Goal: Find specific page/section: Find specific page/section

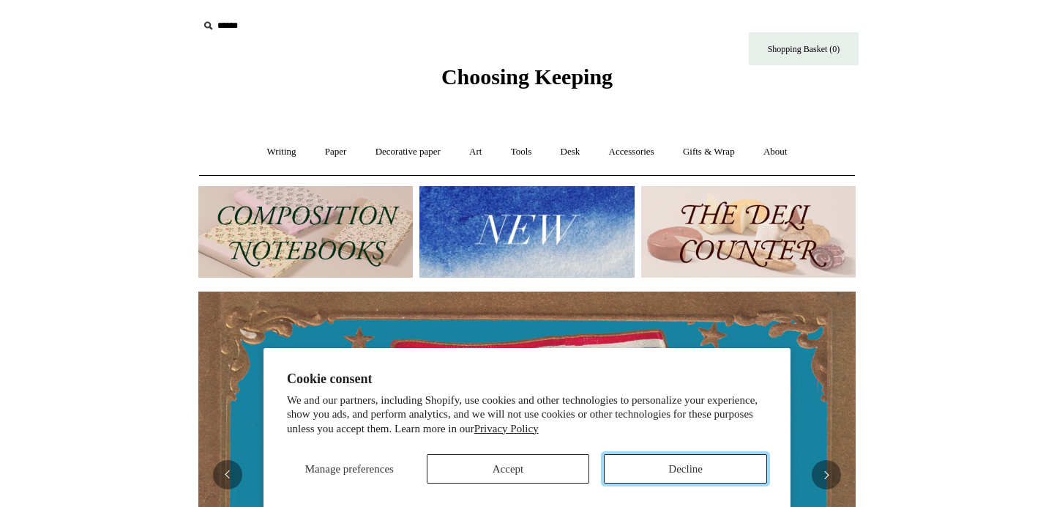
click at [625, 465] on button "Decline" at bounding box center [685, 468] width 163 height 29
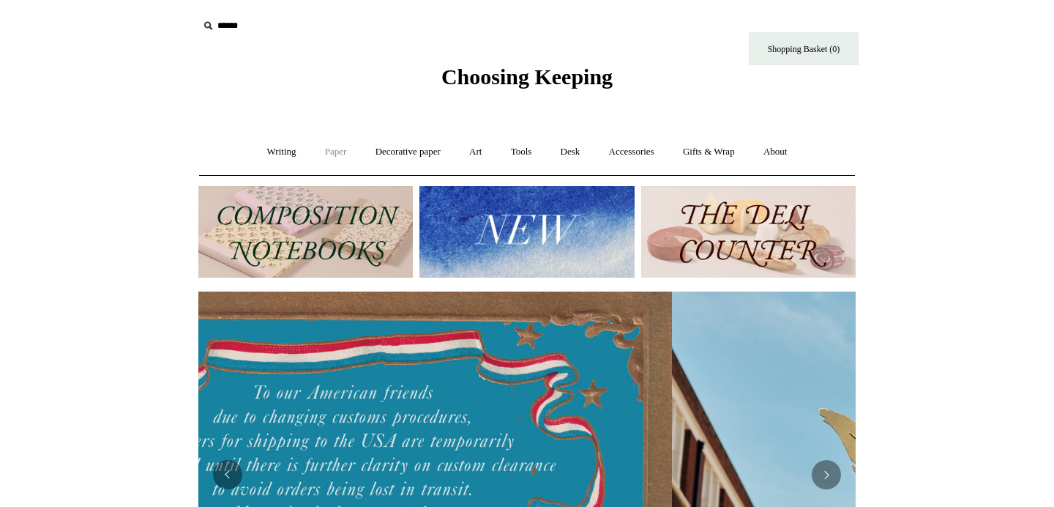
click at [329, 150] on link "Paper +" at bounding box center [336, 152] width 48 height 39
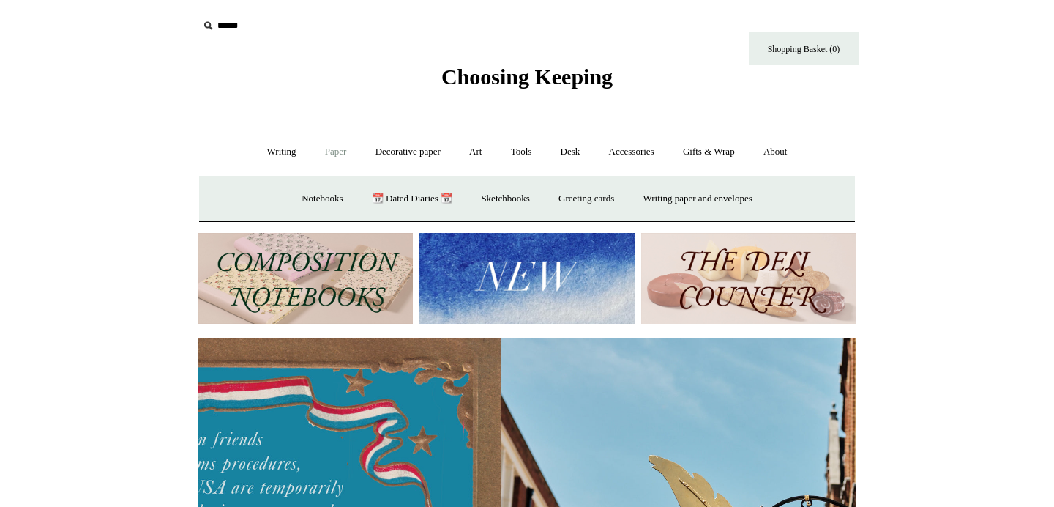
click at [326, 150] on link "Paper -" at bounding box center [336, 152] width 48 height 39
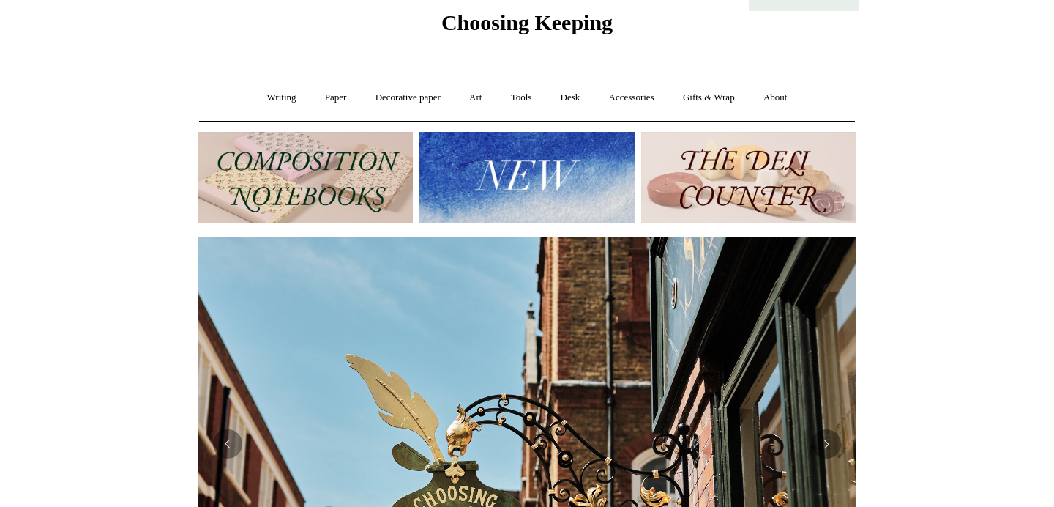
scroll to position [55, 0]
click at [310, 180] on img at bounding box center [305, 177] width 215 height 92
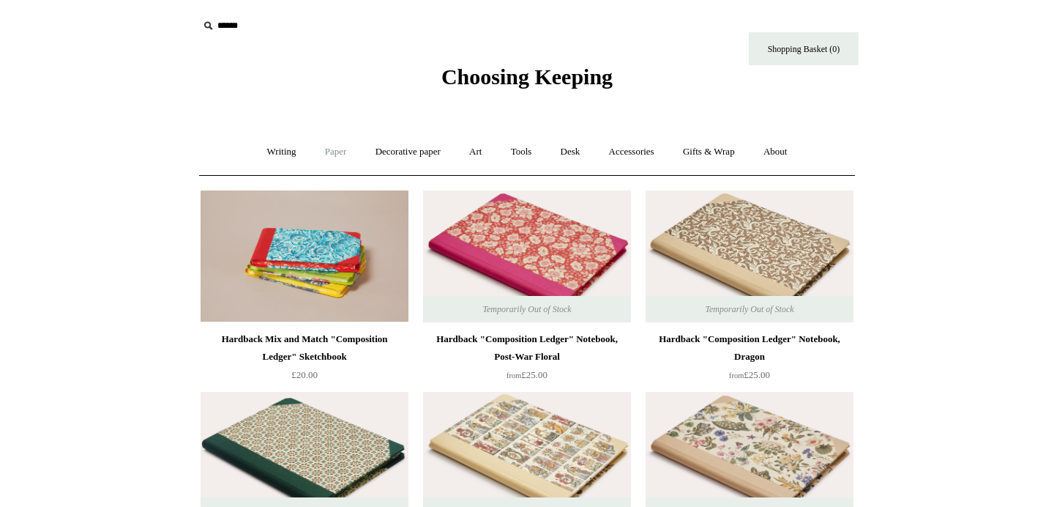
click at [318, 153] on link "Paper +" at bounding box center [336, 152] width 48 height 39
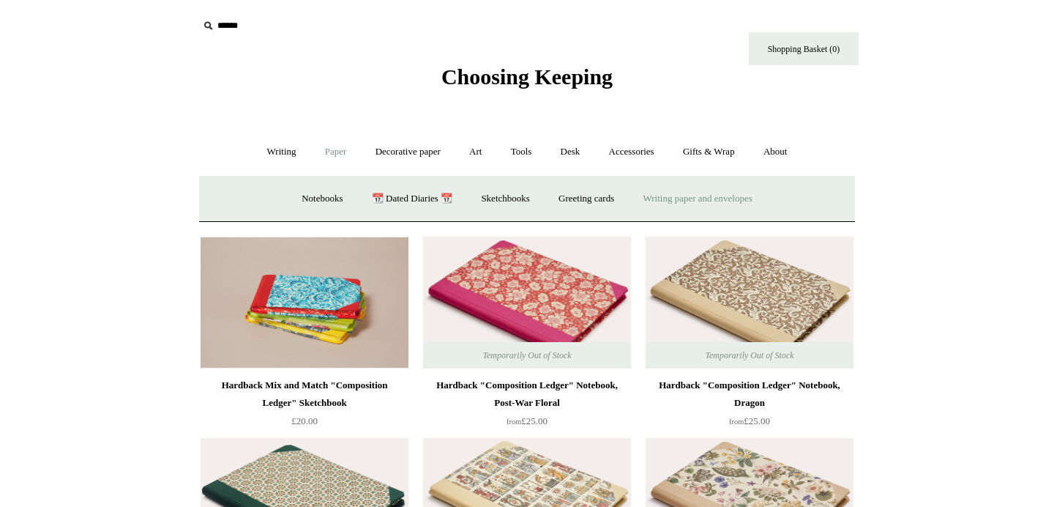
click at [691, 198] on link "Writing paper and envelopes +" at bounding box center [697, 198] width 135 height 39
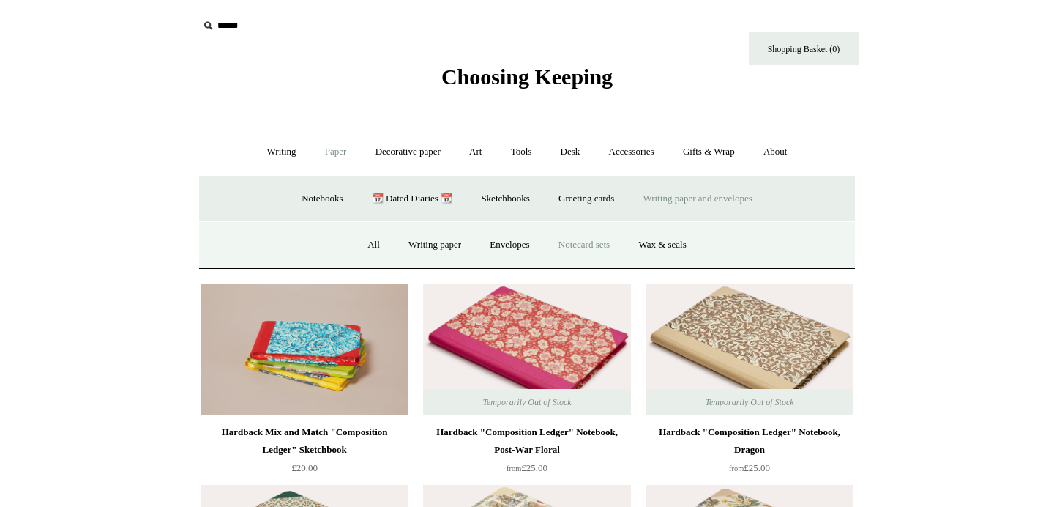
click at [578, 252] on link "Notecard sets" at bounding box center [585, 245] width 78 height 39
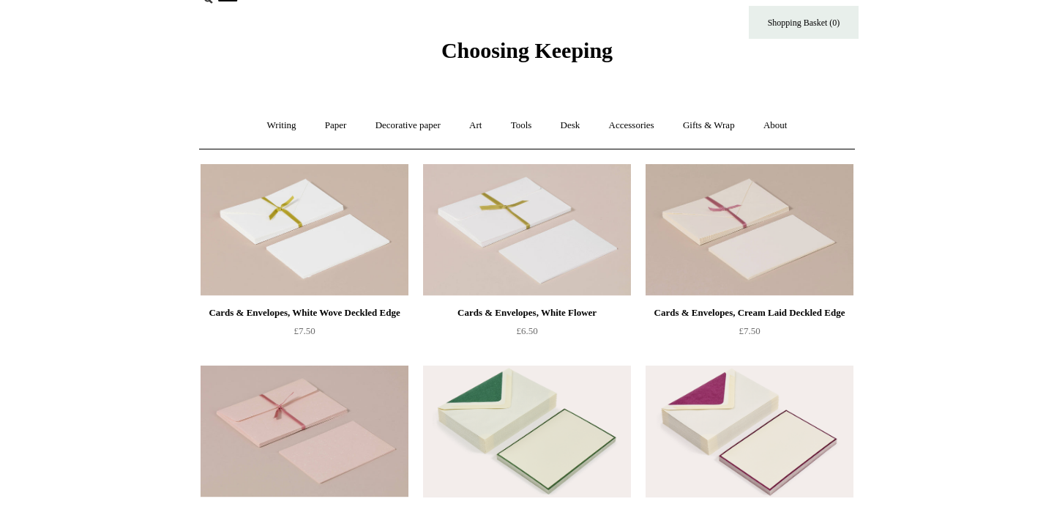
scroll to position [27, 0]
click at [323, 125] on link "Paper +" at bounding box center [336, 124] width 48 height 39
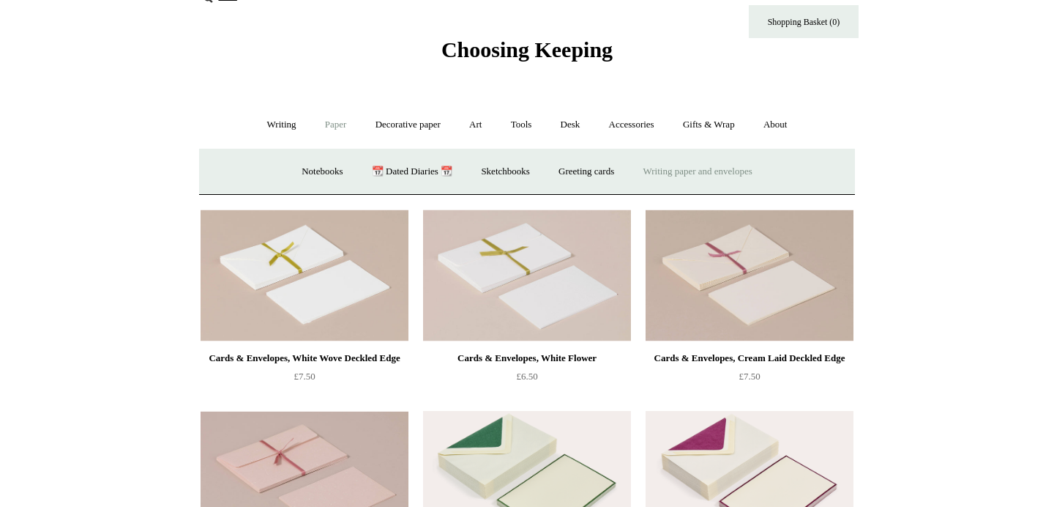
click at [657, 171] on link "Writing paper and envelopes +" at bounding box center [697, 171] width 135 height 39
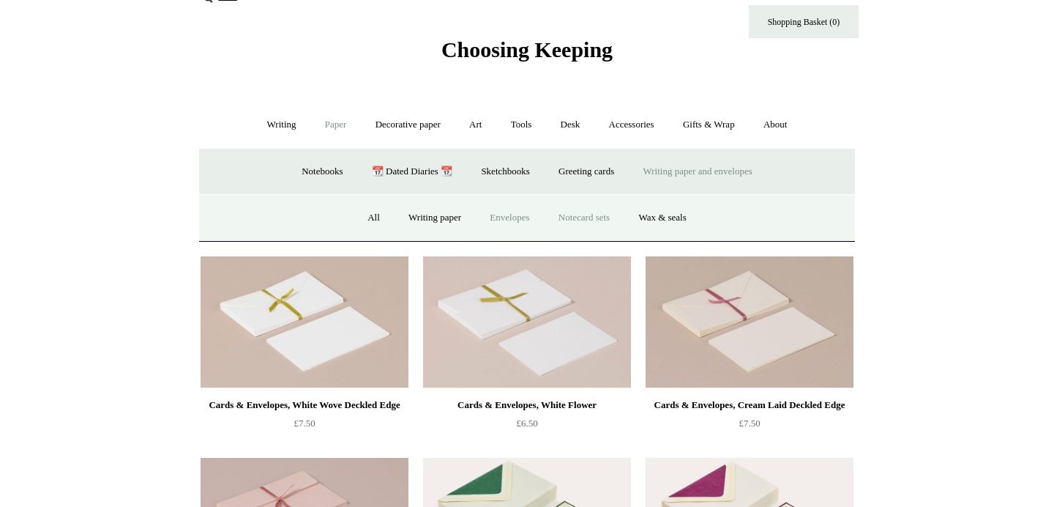
click at [495, 216] on link "Envelopes" at bounding box center [510, 217] width 66 height 39
